Goal: Use online tool/utility: Utilize a website feature to perform a specific function

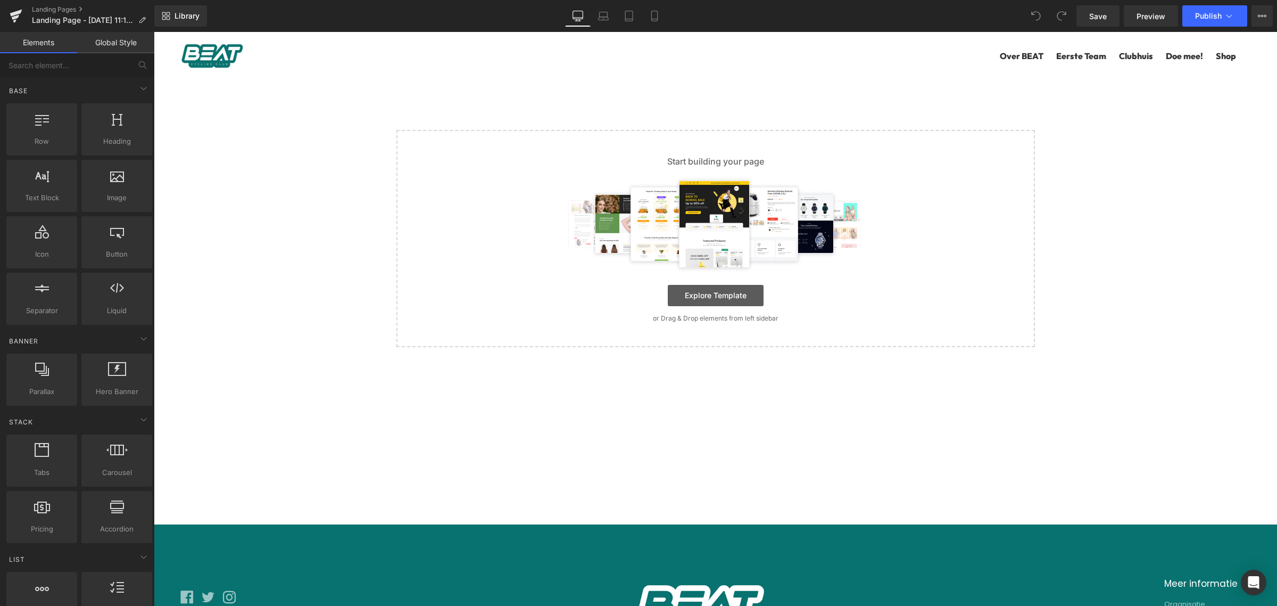
click at [737, 293] on link "Explore Template" at bounding box center [716, 295] width 96 height 21
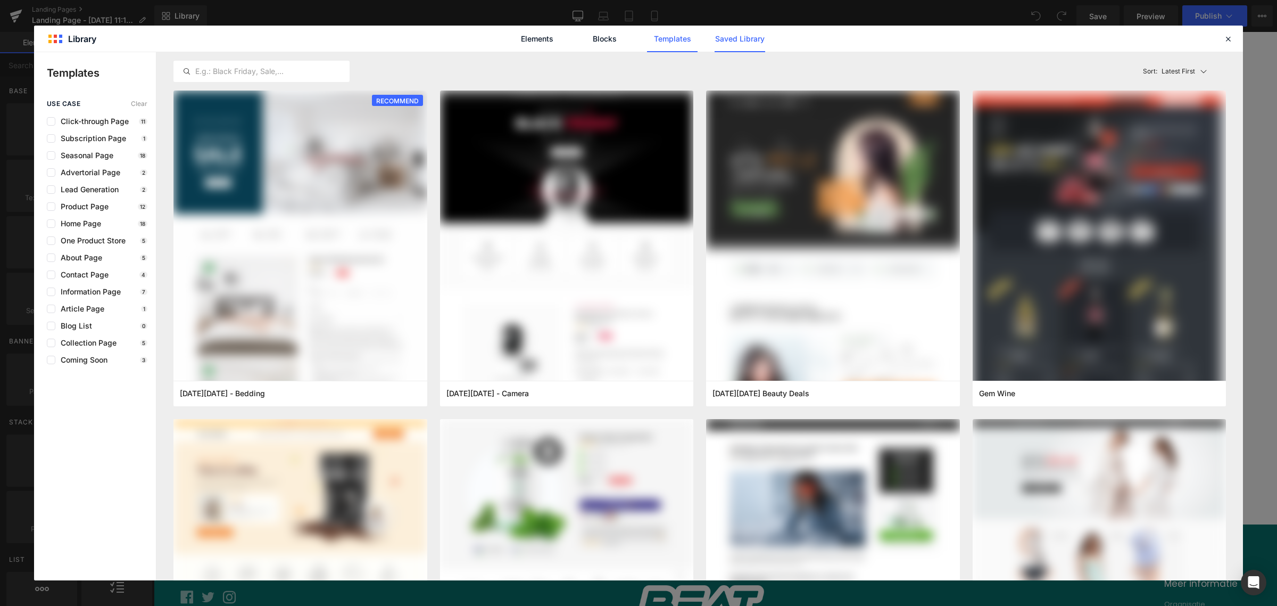
click at [728, 40] on link "Saved Library" at bounding box center [740, 39] width 51 height 27
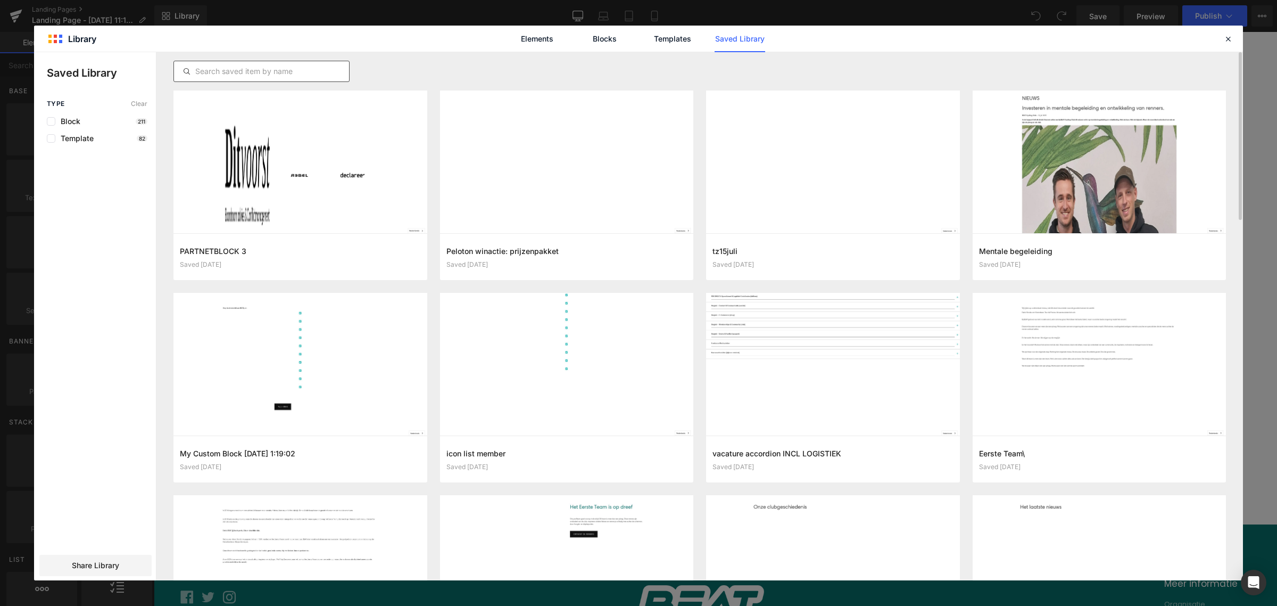
click at [304, 68] on input "text" at bounding box center [261, 71] width 175 height 13
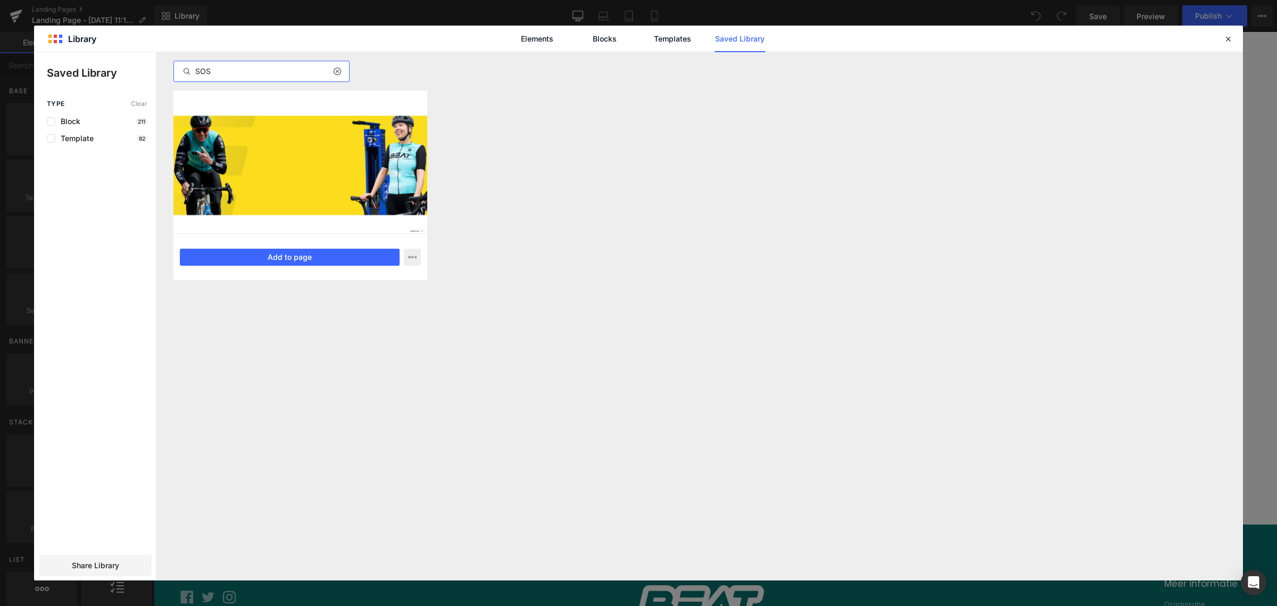
type input "SOS"
click at [314, 212] on div at bounding box center [300, 161] width 254 height 143
click at [296, 253] on button "Add to page" at bounding box center [290, 256] width 220 height 17
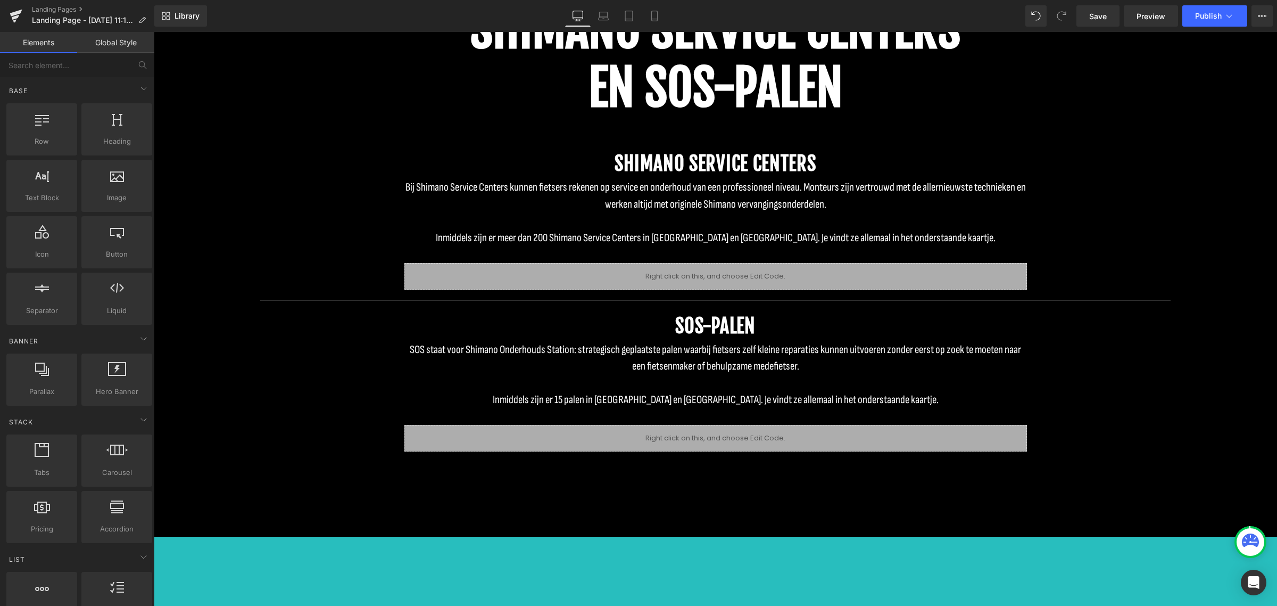
scroll to position [1219, 0]
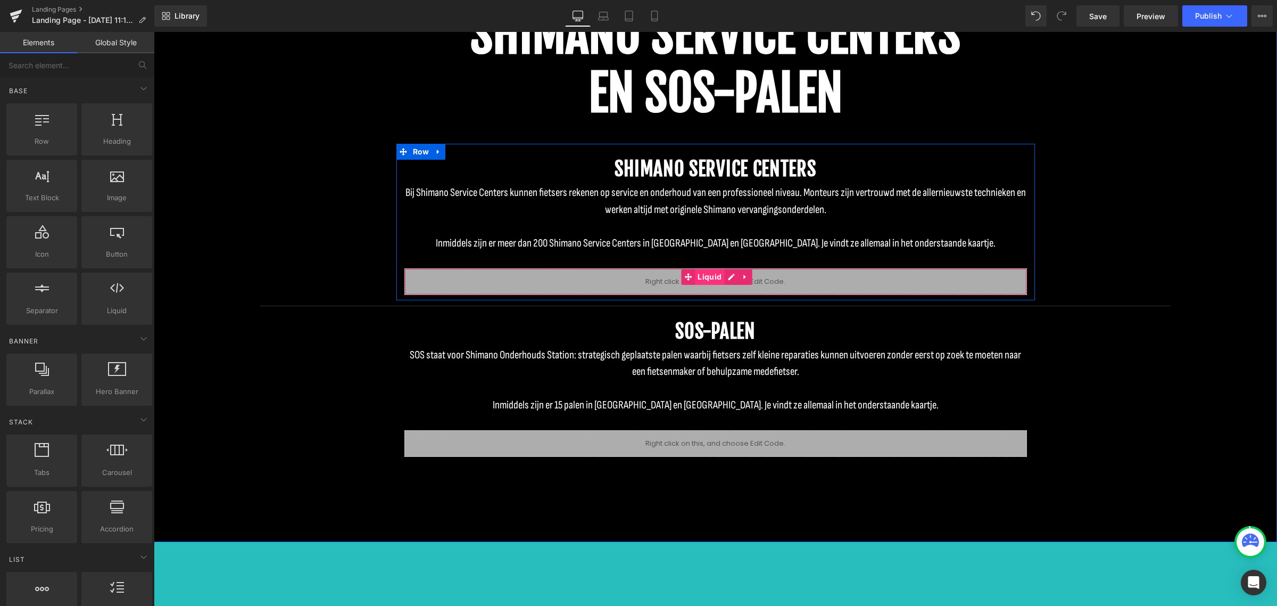
click at [704, 275] on span "Liquid" at bounding box center [709, 277] width 29 height 16
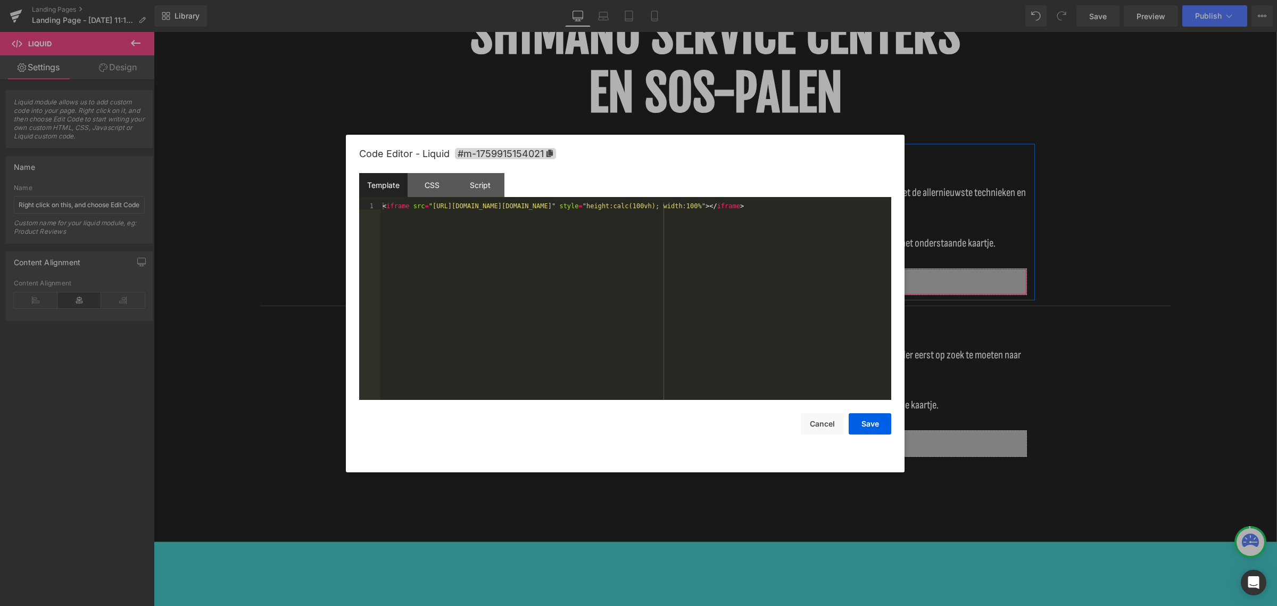
click at [724, 275] on div "Liquid" at bounding box center [715, 281] width 623 height 27
drag, startPoint x: 692, startPoint y: 206, endPoint x: 461, endPoint y: 211, distance: 231.0
click at [466, 211] on div "< iframe src = "[URL][DOMAIN_NAME][DOMAIN_NAME]" style = "height:calc(100vh); w…" at bounding box center [635, 308] width 511 height 212
drag, startPoint x: 675, startPoint y: 205, endPoint x: 482, endPoint y: 211, distance: 192.7
click at [496, 211] on div "< iframe src = "[URL][DOMAIN_NAME][DOMAIN_NAME]" style = "height:calc(100vh); w…" at bounding box center [635, 308] width 511 height 212
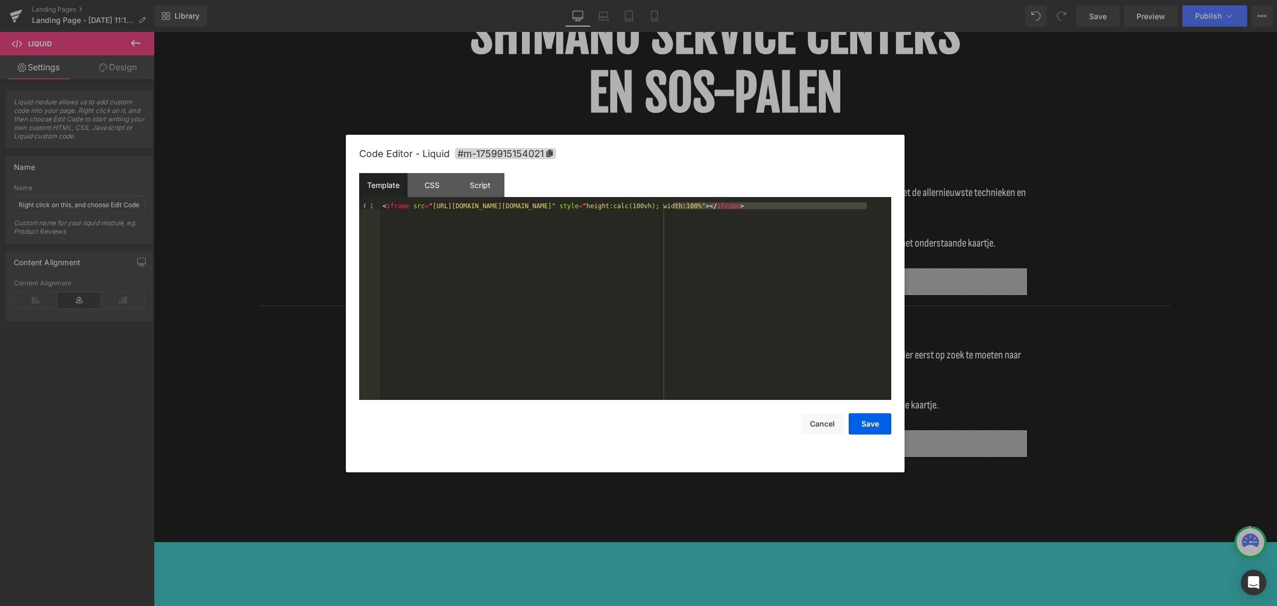
click at [677, 205] on div "< iframe src = "[URL][DOMAIN_NAME][DOMAIN_NAME]" style = "height:calc(100vh); w…" at bounding box center [635, 300] width 511 height 197
drag, startPoint x: 691, startPoint y: 208, endPoint x: 427, endPoint y: 209, distance: 263.4
click at [427, 209] on div "< iframe src = "[URL][DOMAIN_NAME][DOMAIN_NAME]" style = "height:calc(100vh); w…" at bounding box center [635, 308] width 511 height 212
